Goal: Information Seeking & Learning: Find specific page/section

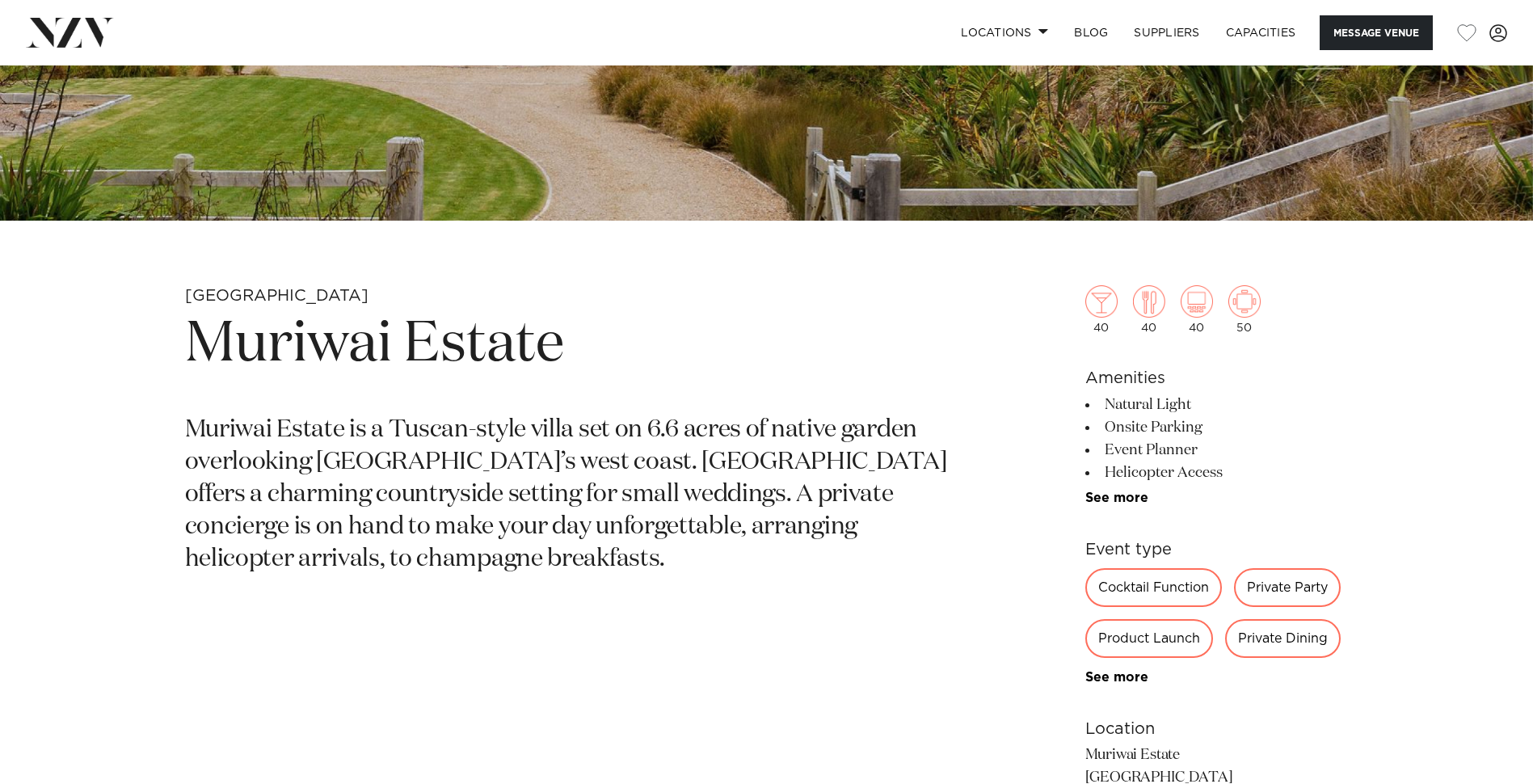
scroll to position [565, 0]
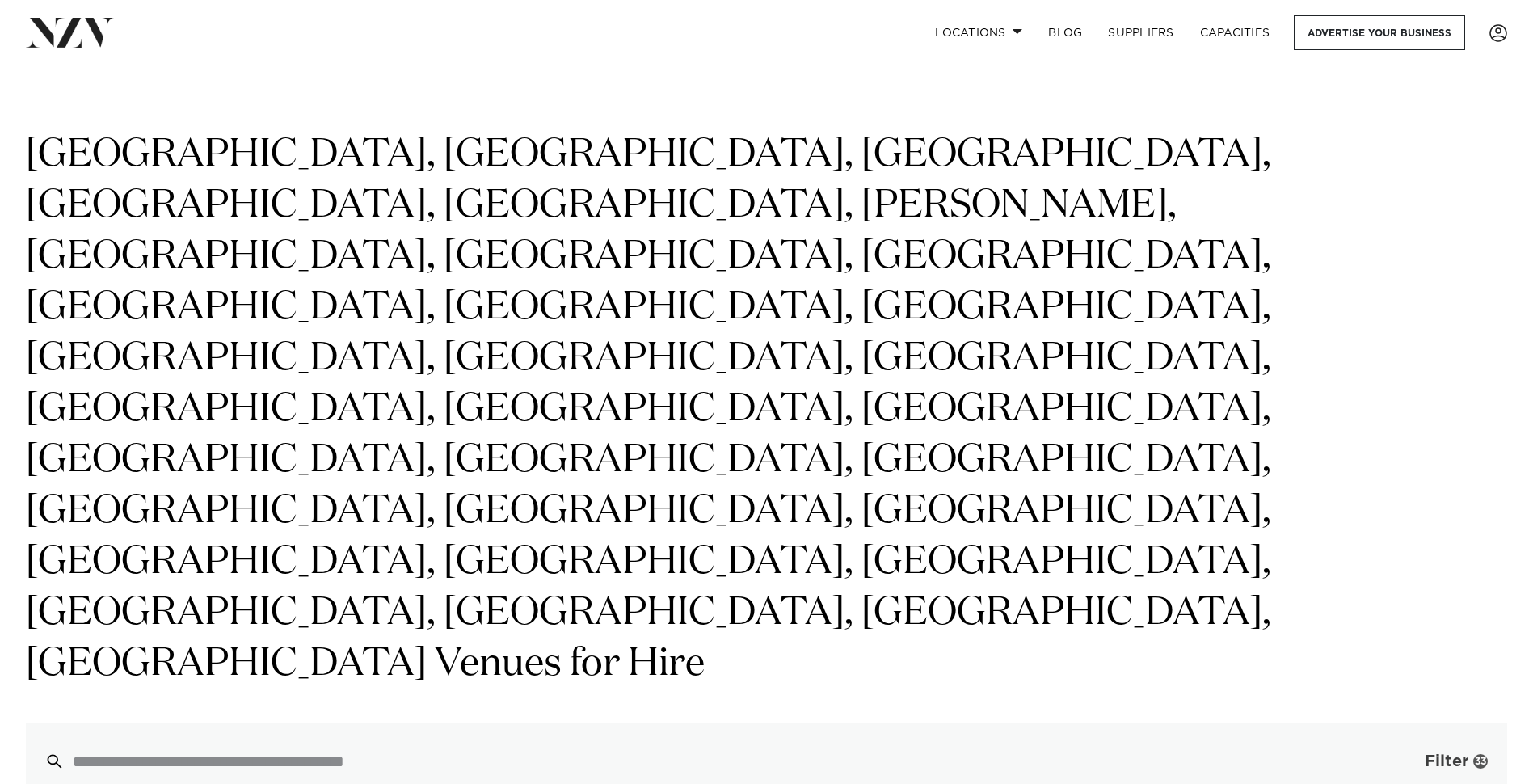
click at [1395, 753] on span "button" at bounding box center [1400, 761] width 16 height 16
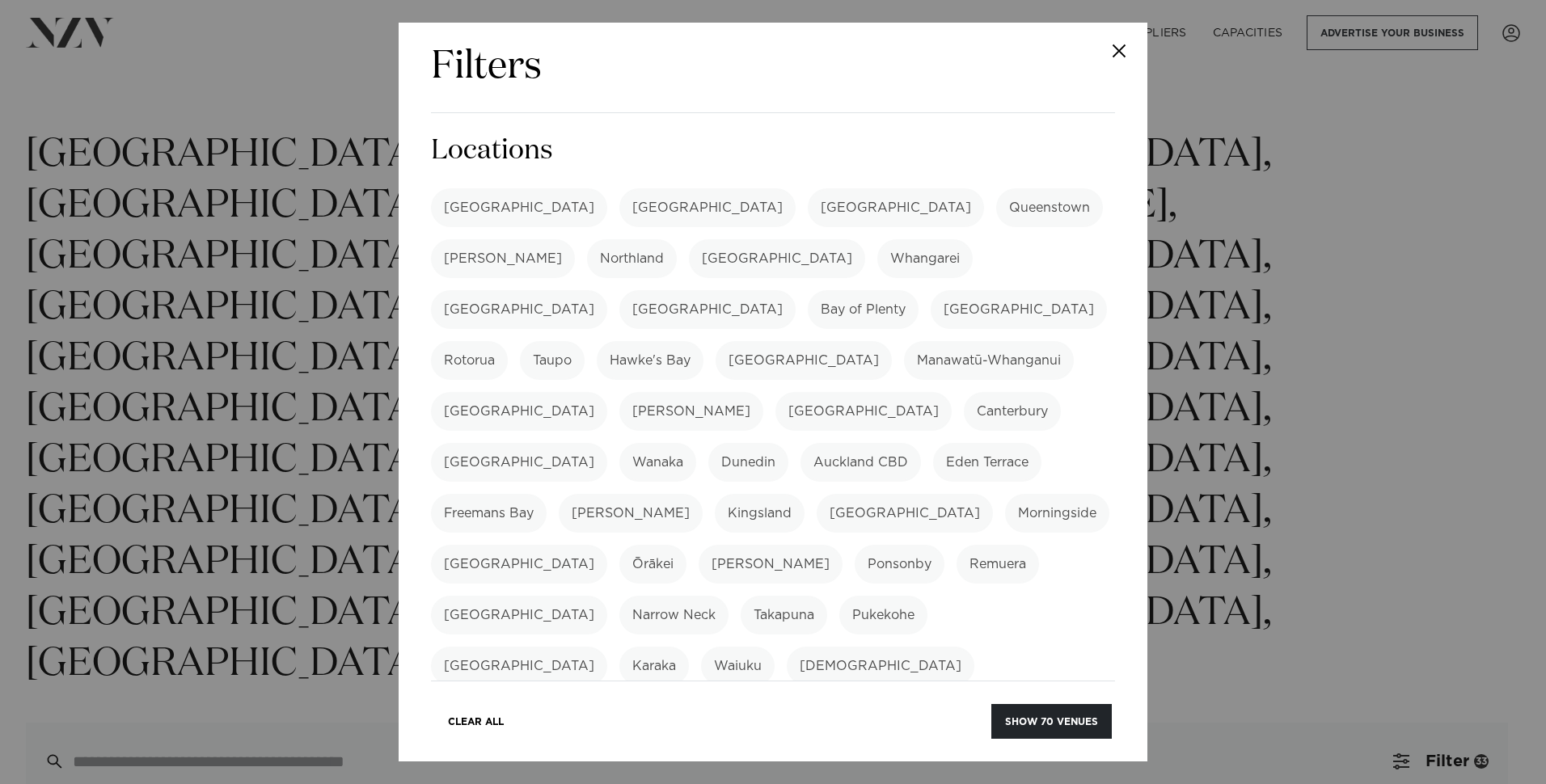
click at [499, 213] on label "[GEOGRAPHIC_DATA]" at bounding box center [518, 208] width 176 height 39
click at [607, 290] on label "[GEOGRAPHIC_DATA]" at bounding box center [518, 309] width 176 height 39
click at [800, 443] on label "Auckland CBD" at bounding box center [860, 462] width 120 height 39
click at [933, 443] on label "Eden Terrace" at bounding box center [987, 462] width 108 height 39
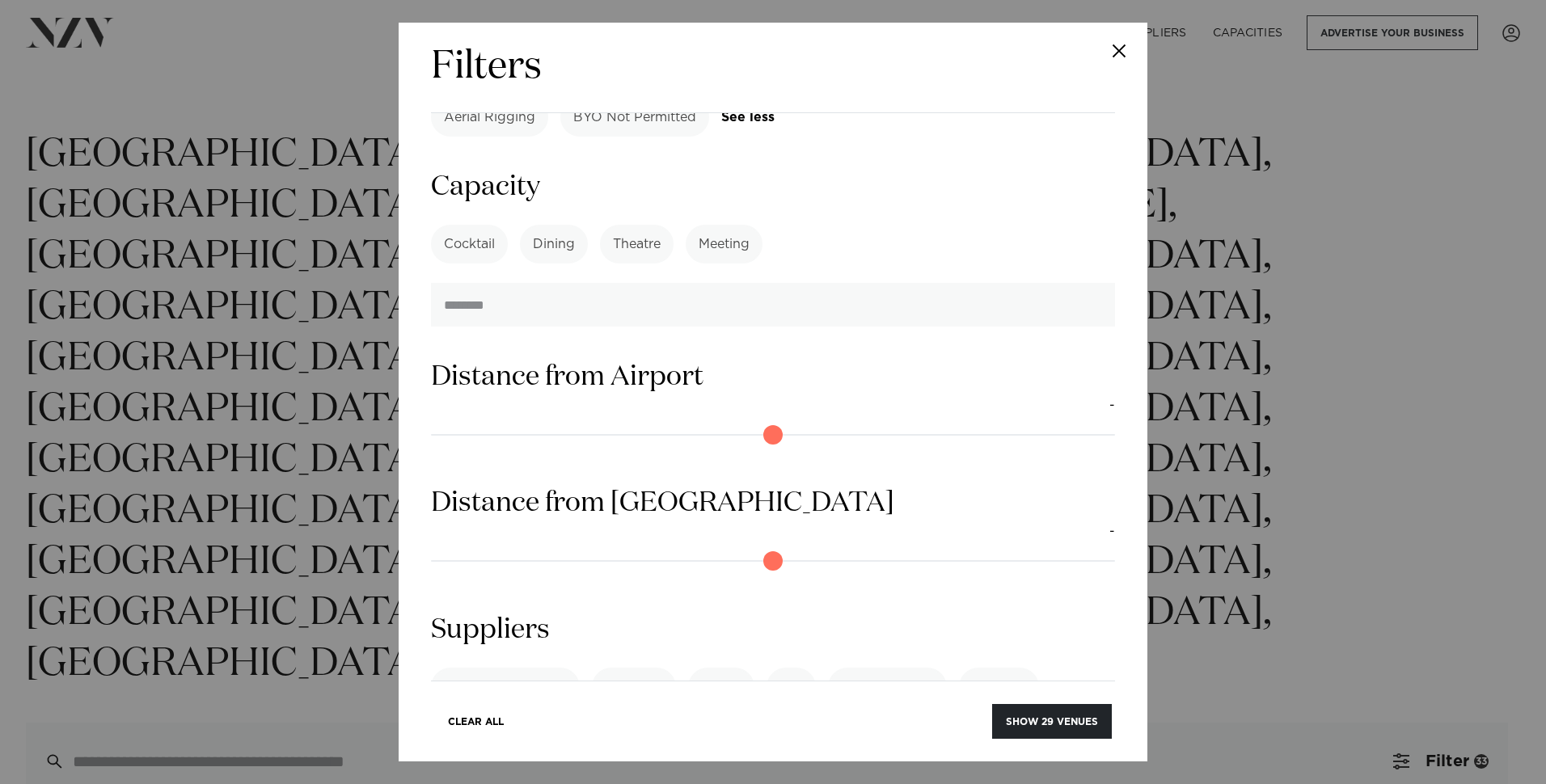
scroll to position [1651, 0]
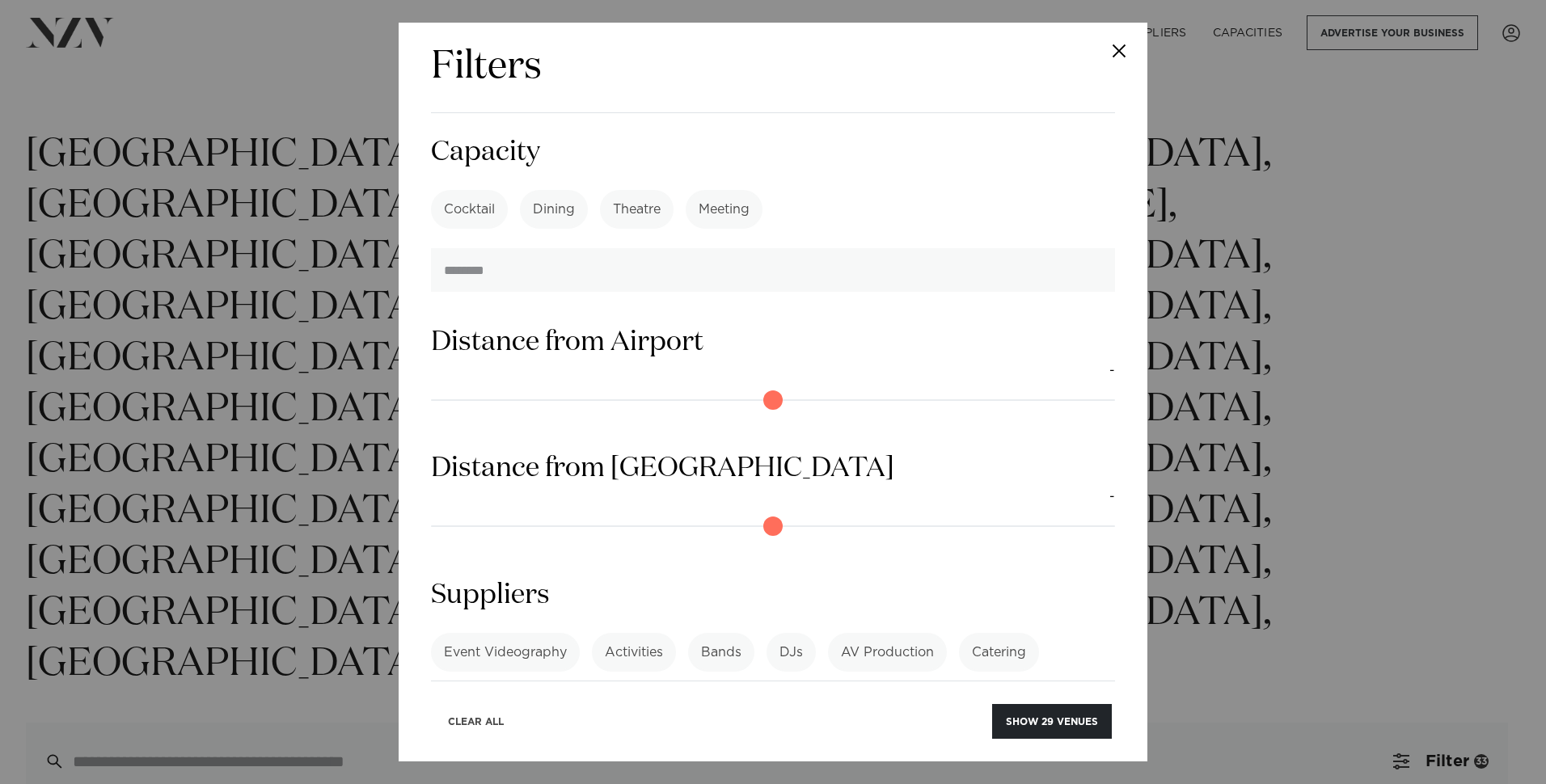
click at [478, 717] on button "Clear All" at bounding box center [476, 721] width 83 height 35
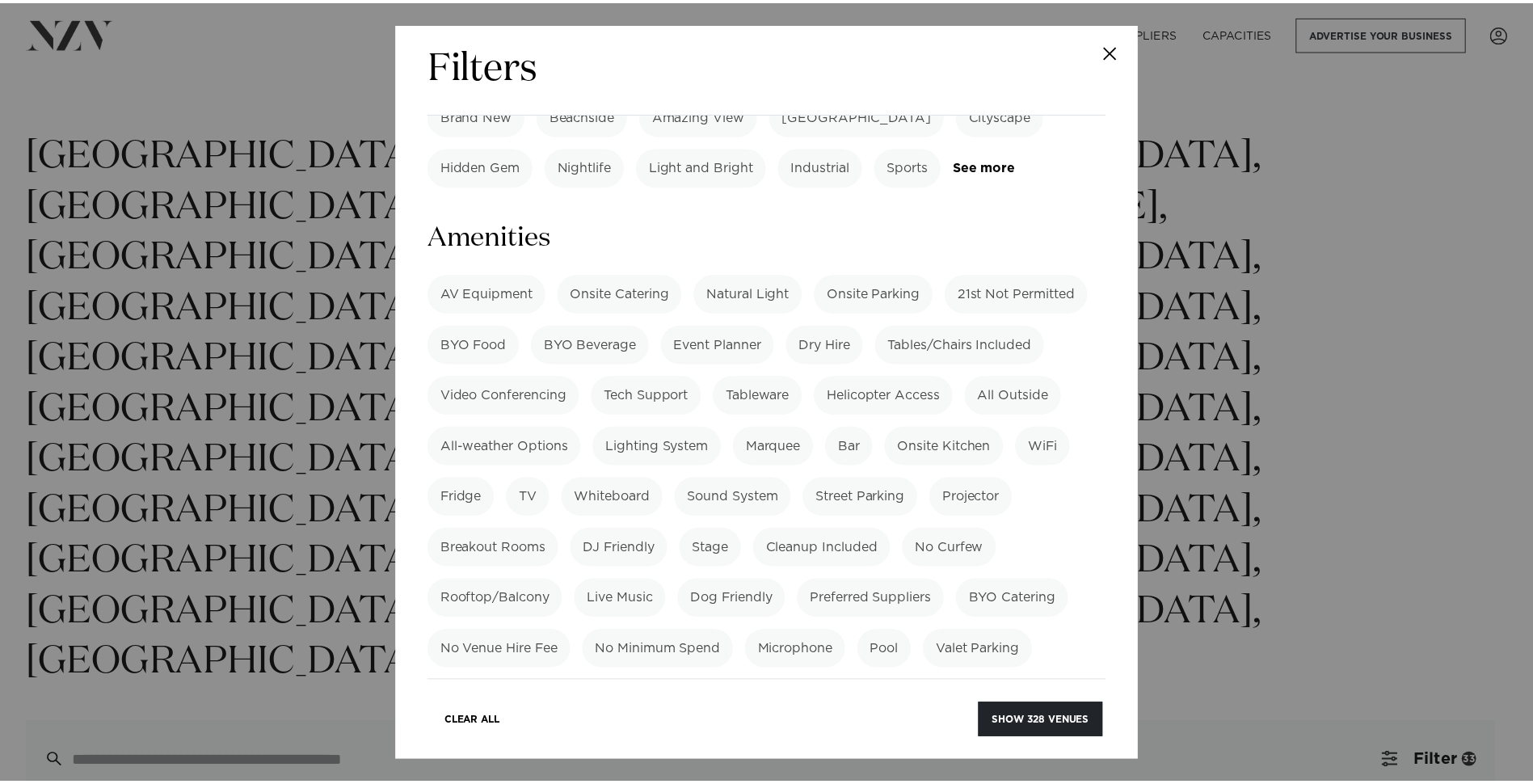
scroll to position [843, 0]
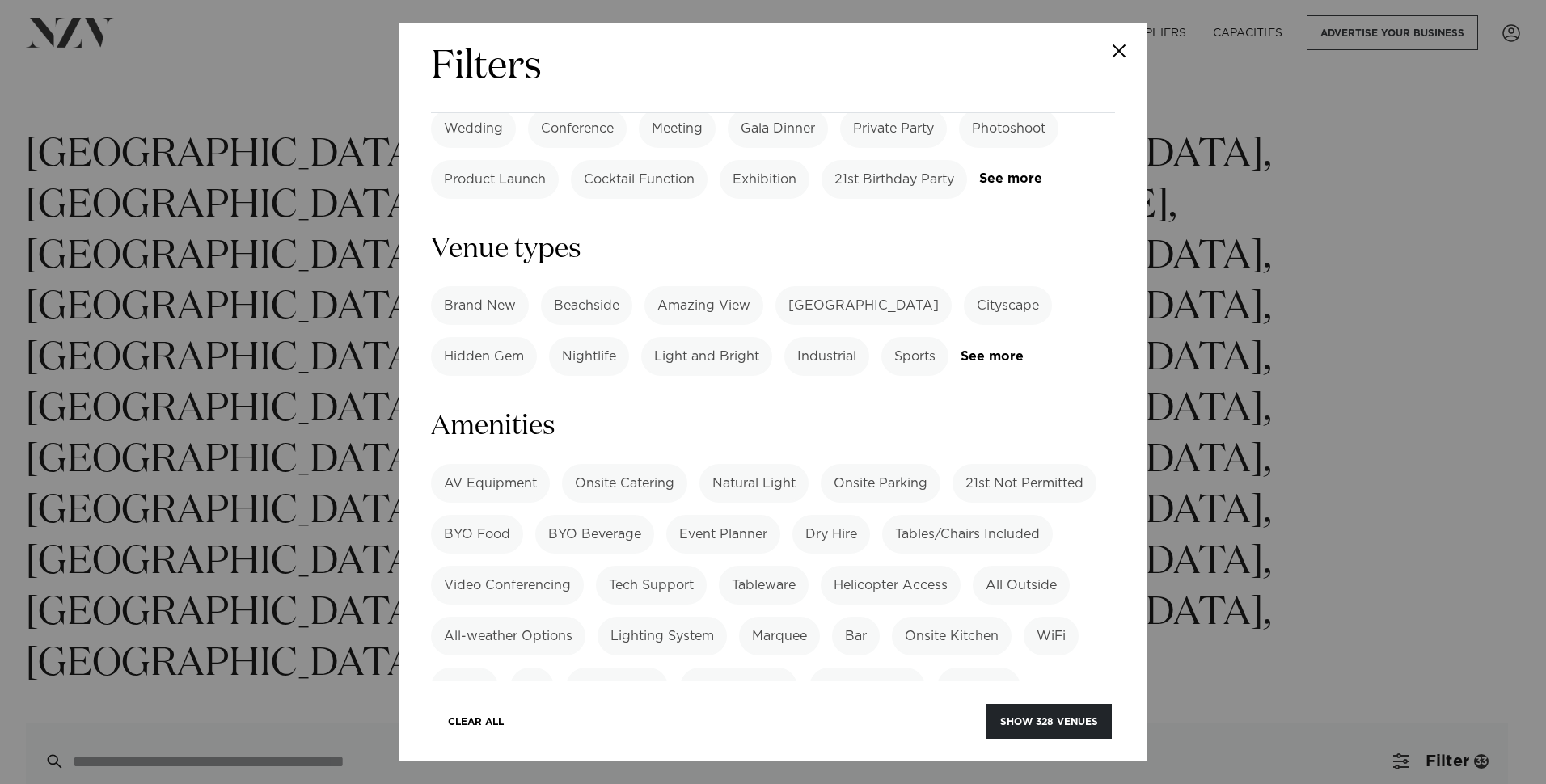
click at [883, 464] on label "Onsite Parking" at bounding box center [879, 483] width 119 height 39
click at [1062, 721] on button "Show 142 venues" at bounding box center [1050, 721] width 123 height 35
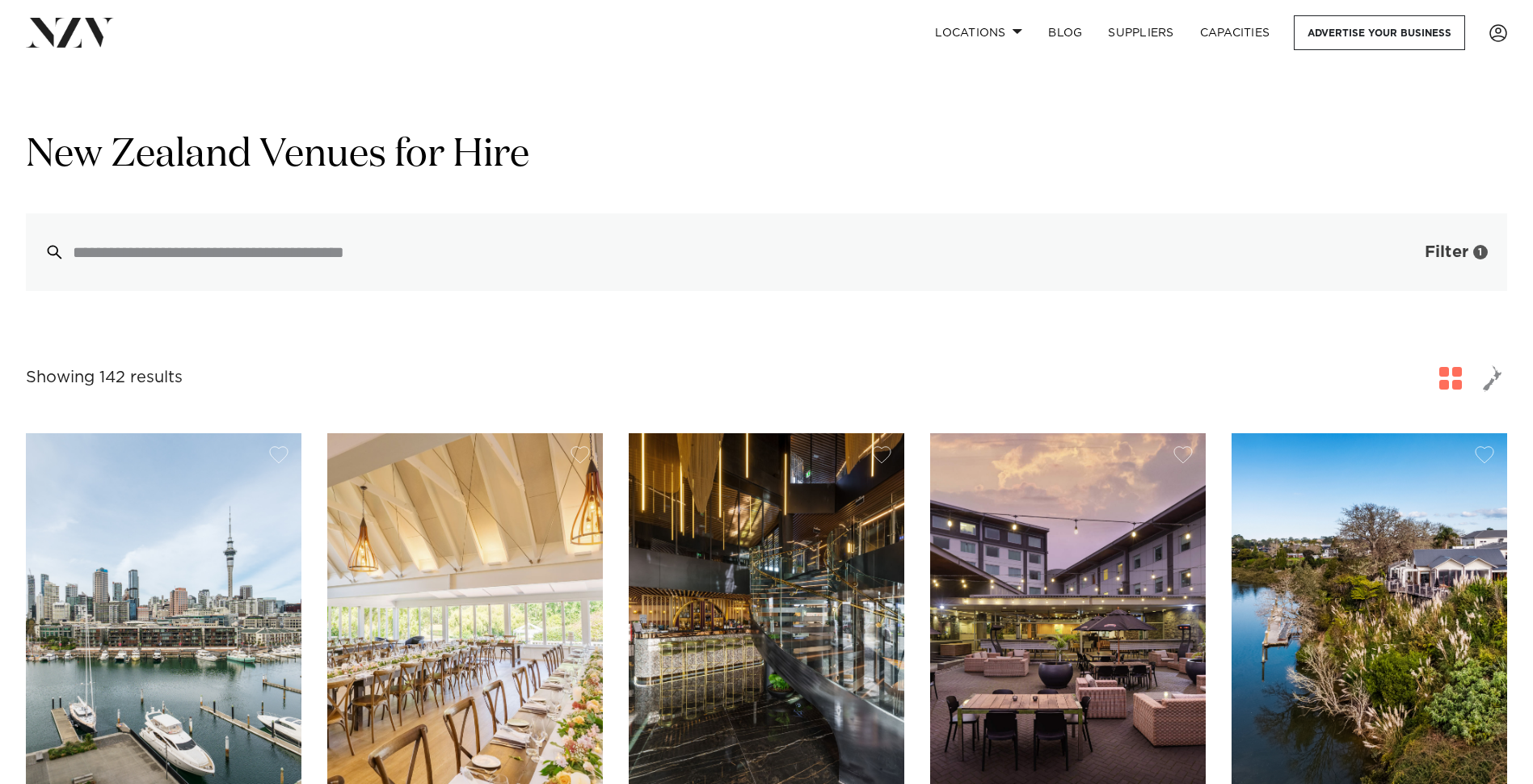
click at [1427, 254] on span "Filter" at bounding box center [1446, 252] width 43 height 16
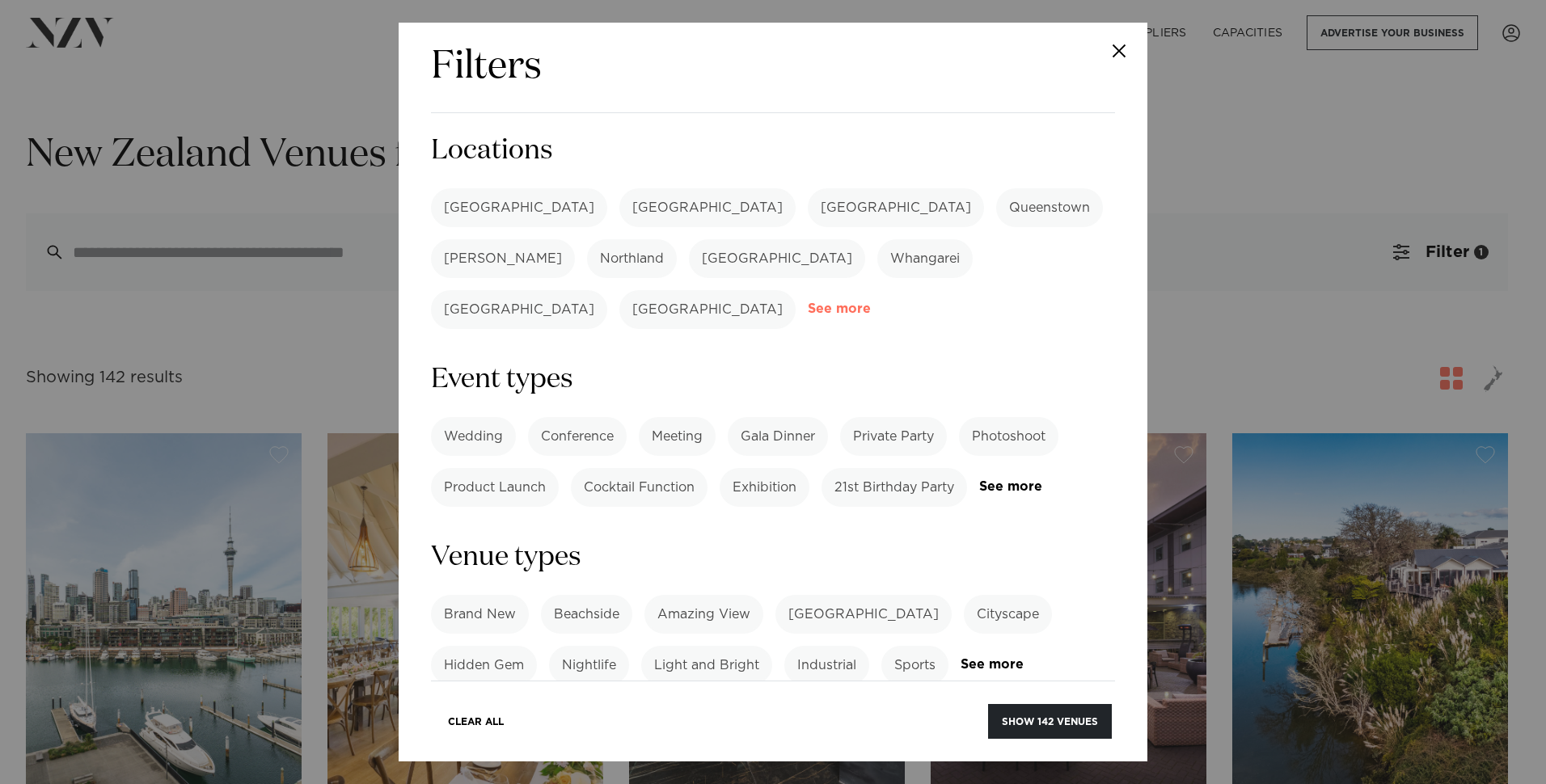
click at [923, 302] on link "See more" at bounding box center [870, 309] width 126 height 13
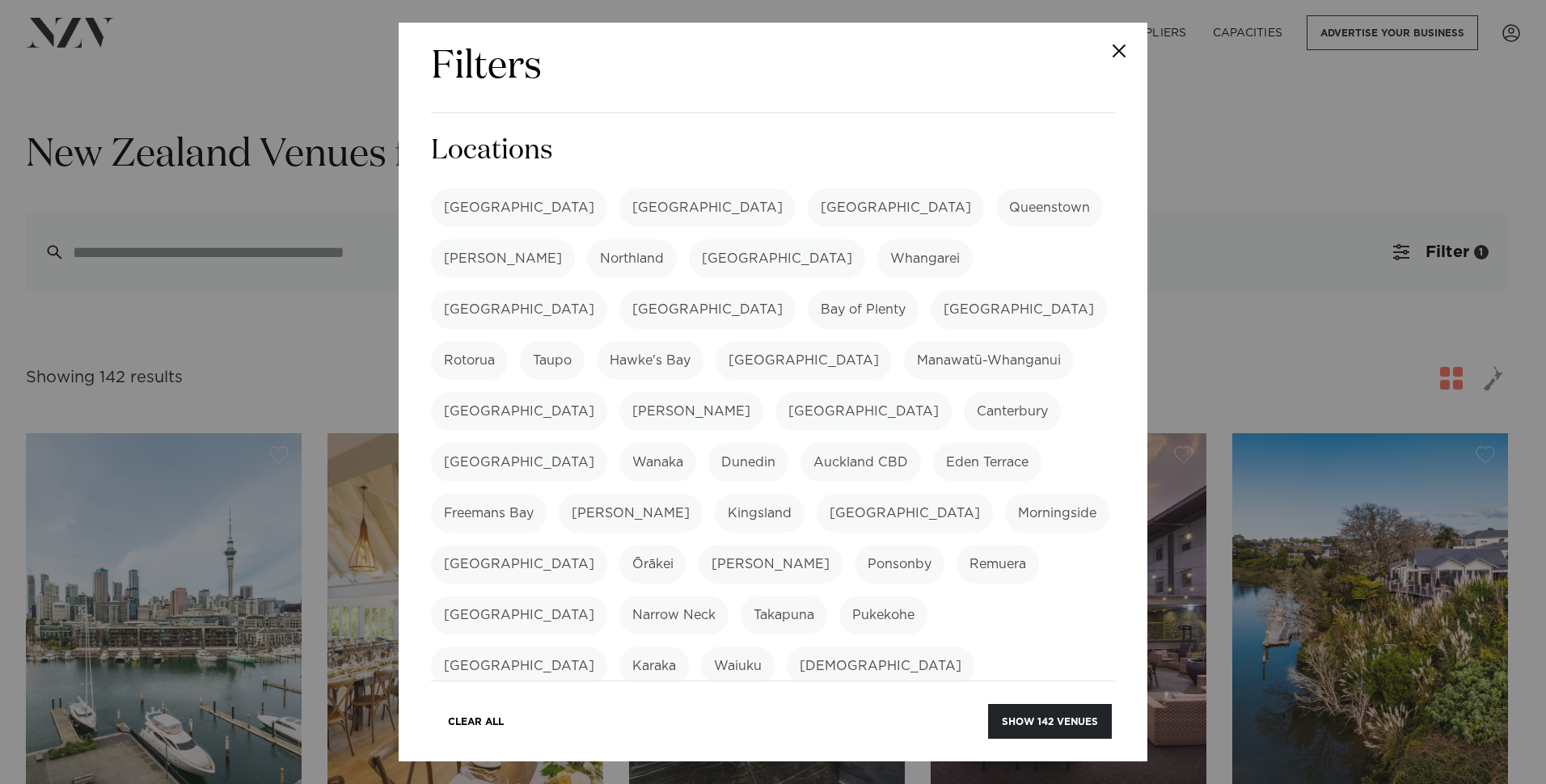
click at [575, 239] on label "[PERSON_NAME]" at bounding box center [502, 259] width 144 height 39
click at [795, 290] on label "[GEOGRAPHIC_DATA]" at bounding box center [707, 309] width 176 height 39
click at [1024, 709] on button "Show 11 venues" at bounding box center [1054, 721] width 116 height 35
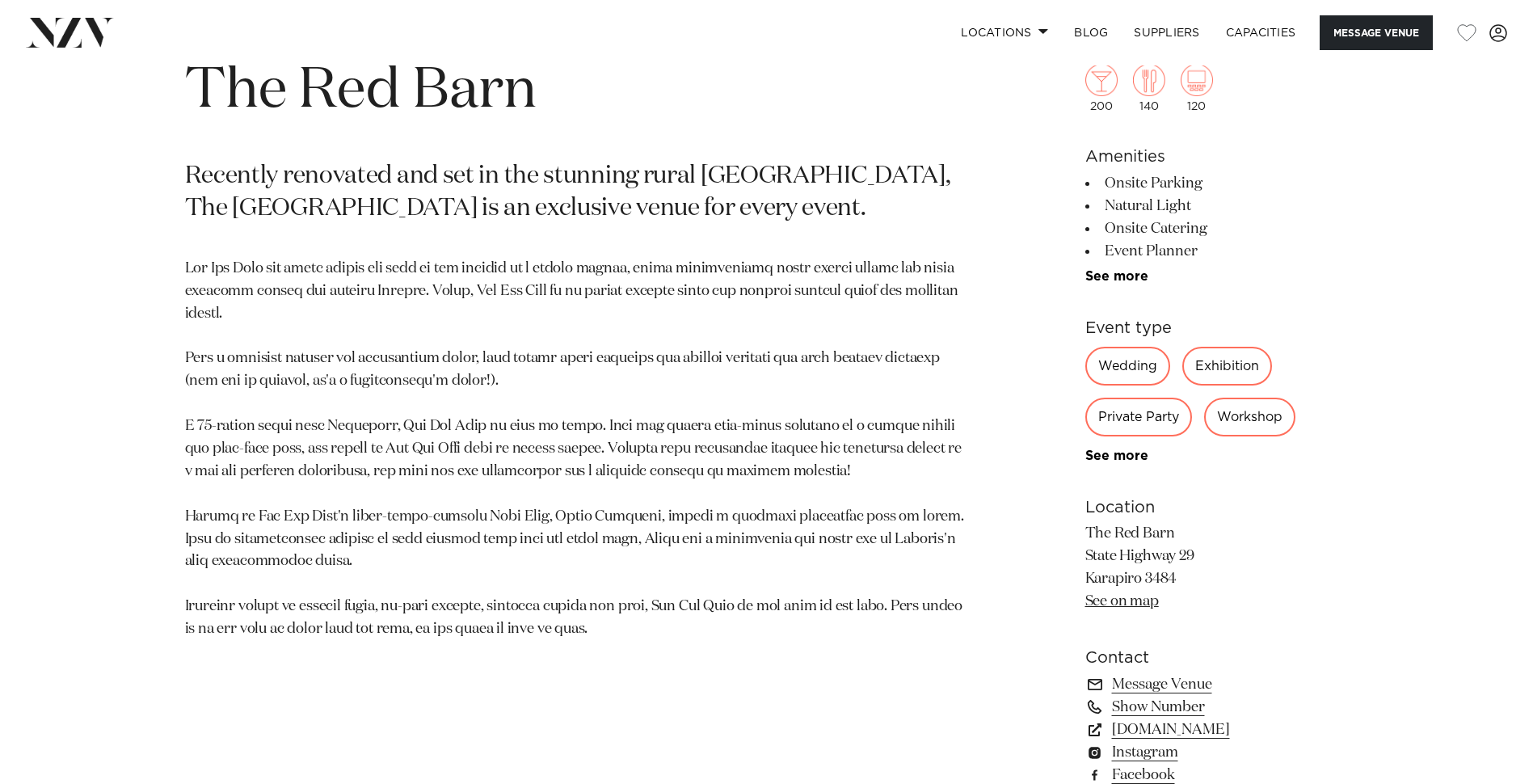
scroll to position [889, 0]
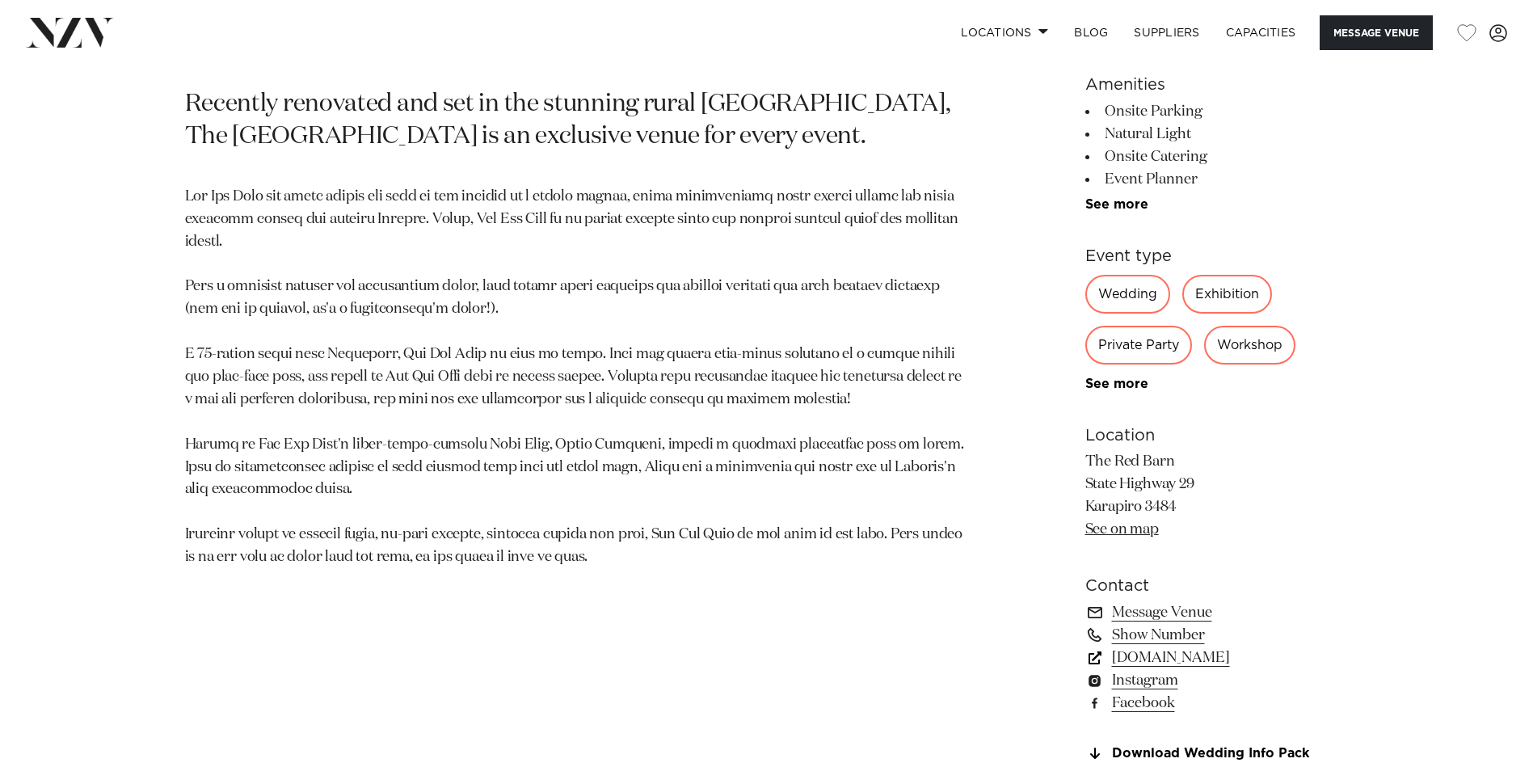
click at [1194, 660] on link "[DOMAIN_NAME]" at bounding box center [1217, 657] width 264 height 23
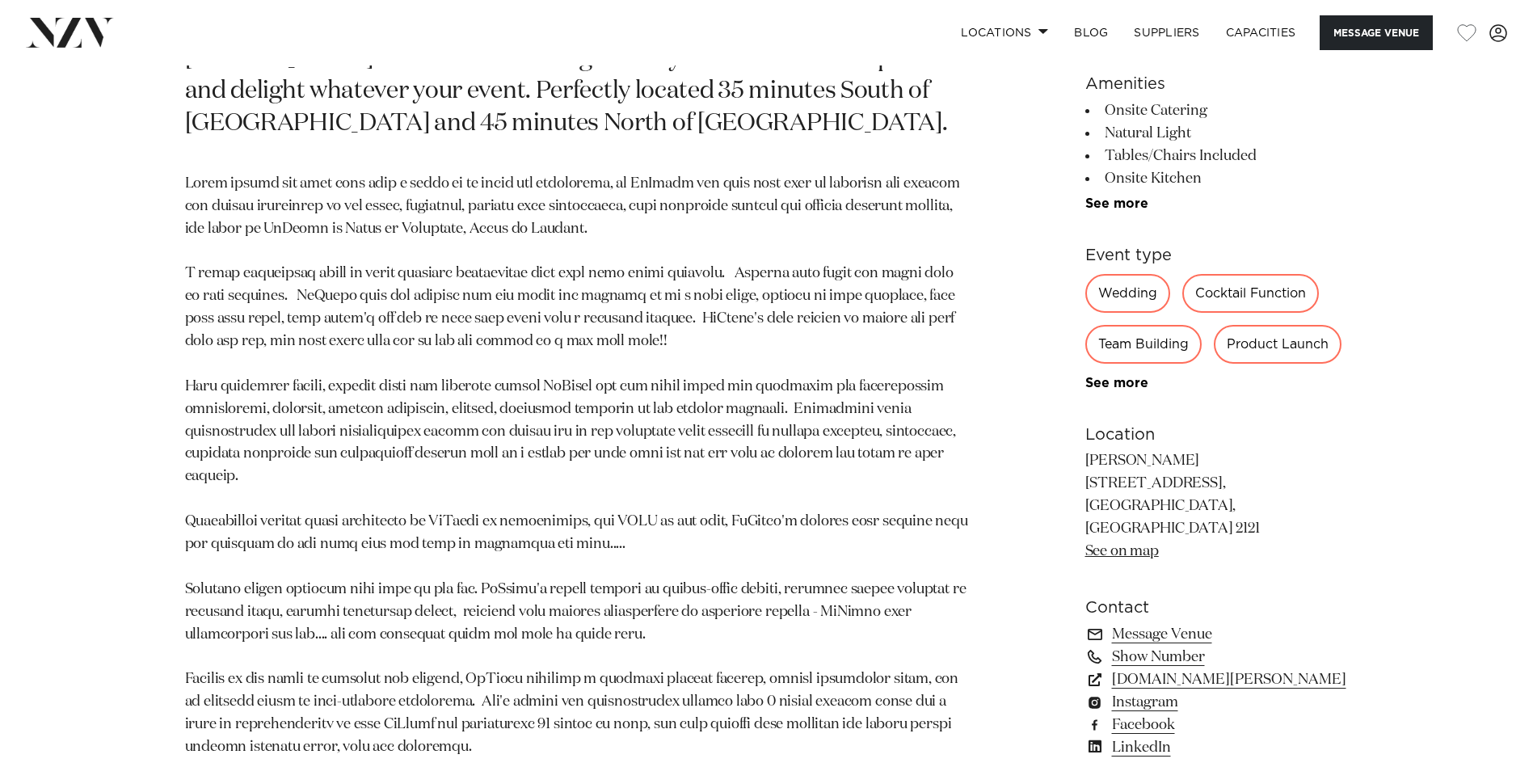
scroll to position [970, 0]
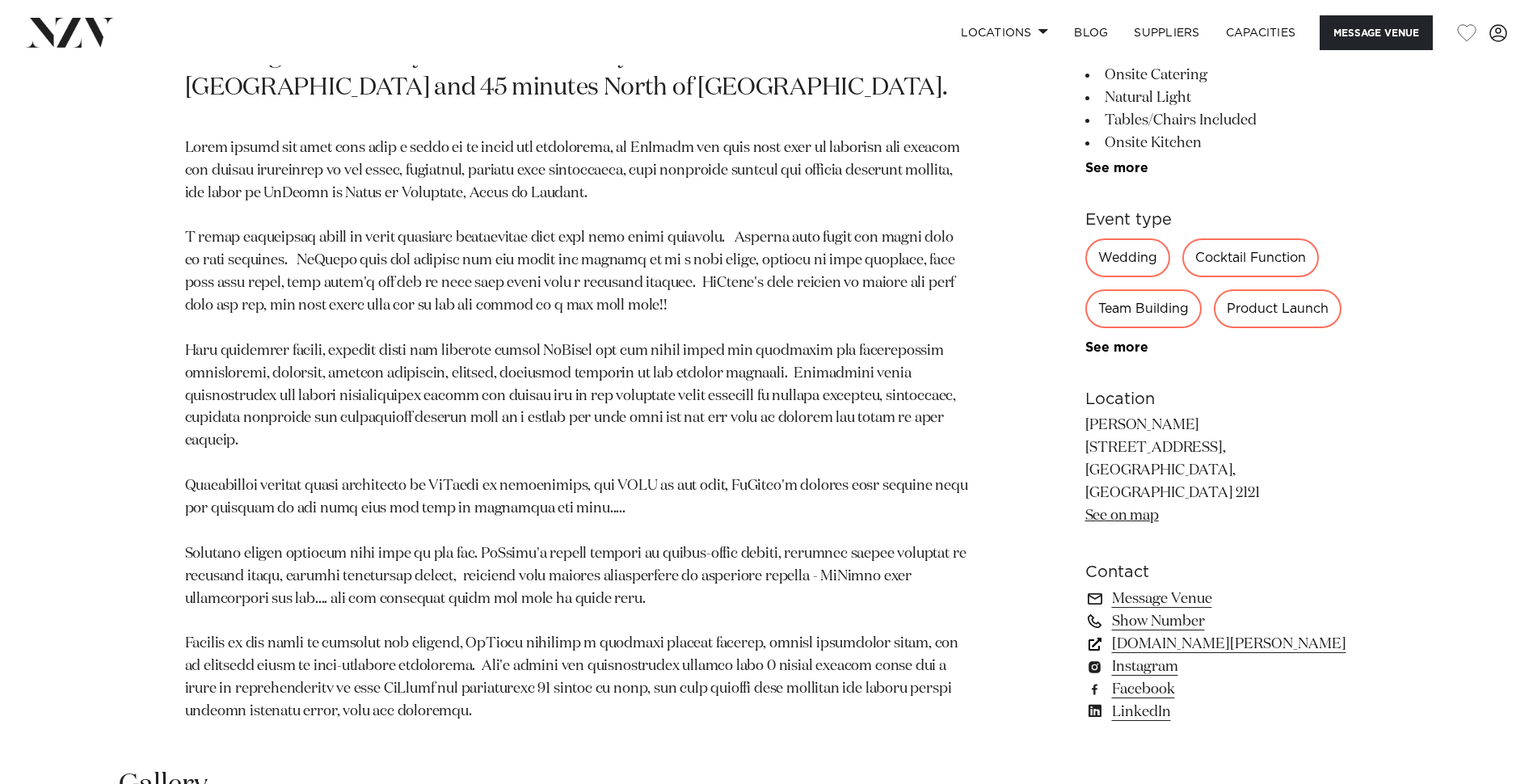
click at [1167, 646] on link "[DOMAIN_NAME][PERSON_NAME]" at bounding box center [1217, 644] width 264 height 23
